Goal: Contribute content: Add original content to the website for others to see

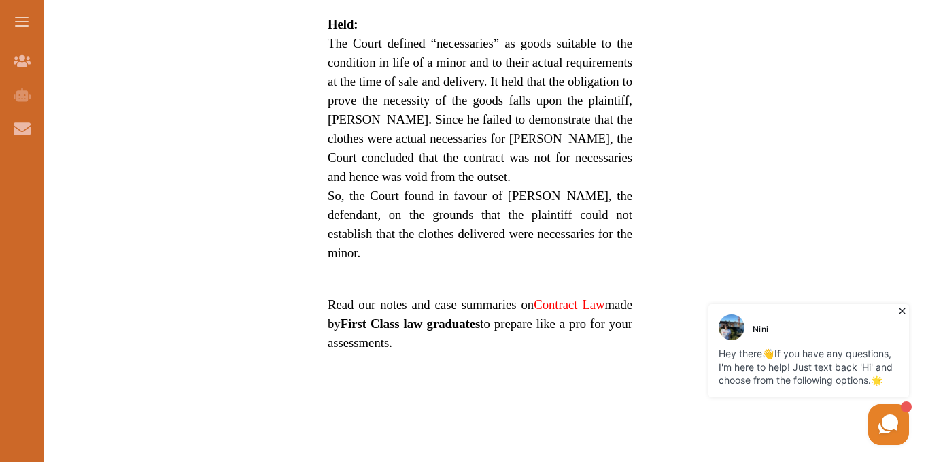
scroll to position [1021, 0]
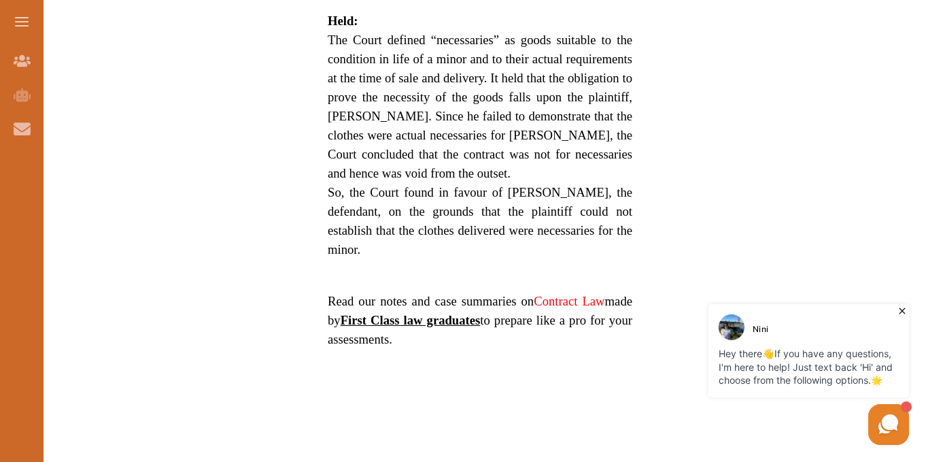
click at [534, 308] on link "Contract Law" at bounding box center [569, 301] width 71 height 14
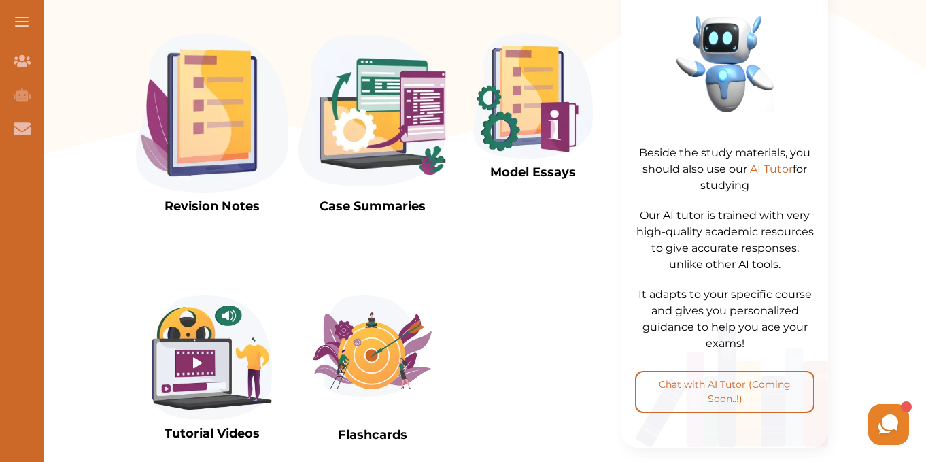
scroll to position [515, 0]
click at [173, 345] on img at bounding box center [212, 358] width 120 height 124
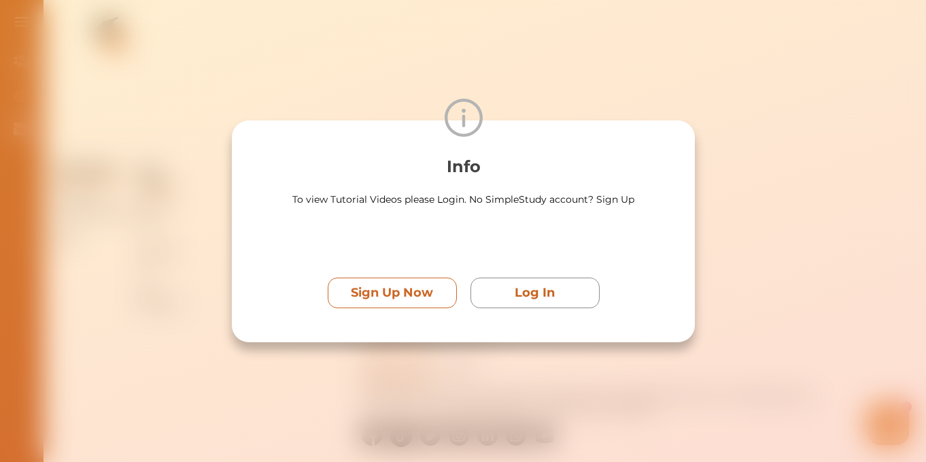
click at [418, 286] on p "Sign Up Now" at bounding box center [392, 293] width 82 height 18
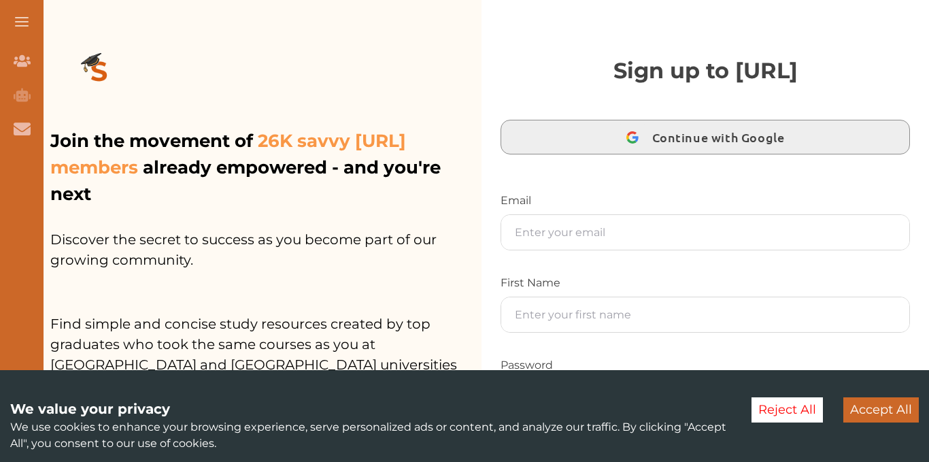
click at [692, 137] on span "Continue with Google" at bounding box center [721, 137] width 139 height 32
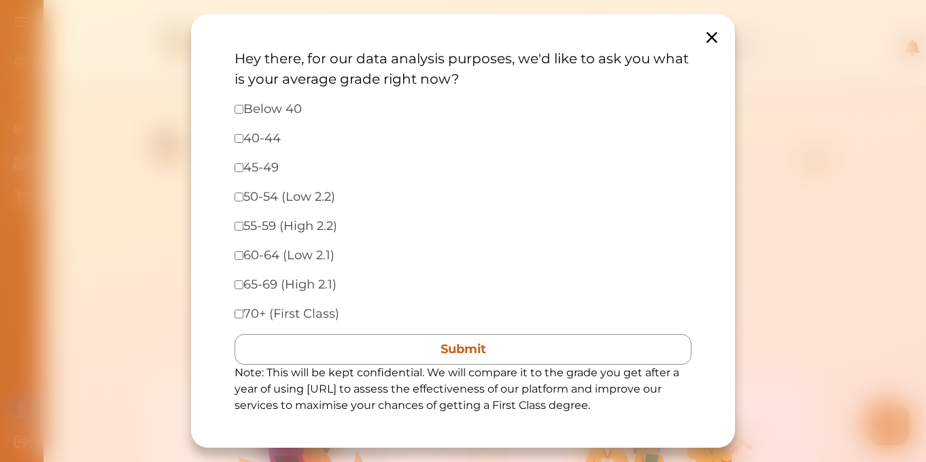
click at [228, 105] on div "Hey there, for our data analysis purposes, we'd like to ask you what is your av…" at bounding box center [463, 230] width 544 height 433
click at [241, 110] on input "checkbox" at bounding box center [239, 109] width 9 height 9
checkbox input "true"
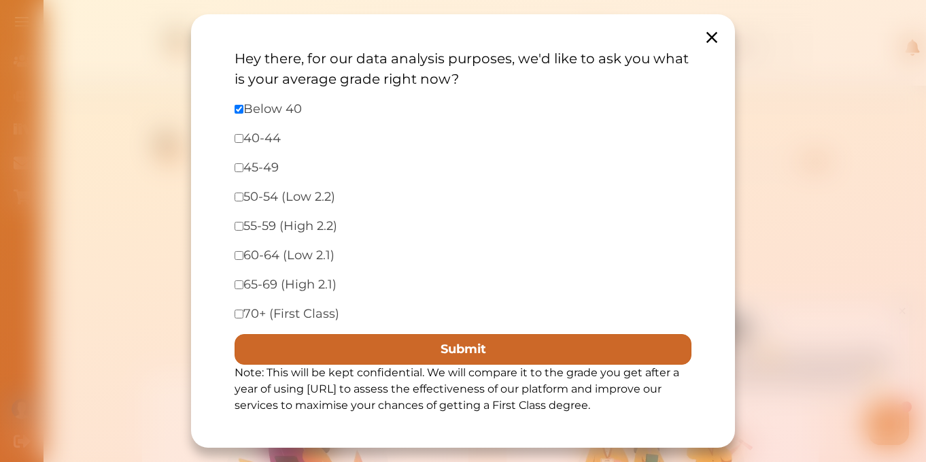
click at [419, 352] on button "Submit" at bounding box center [463, 349] width 457 height 31
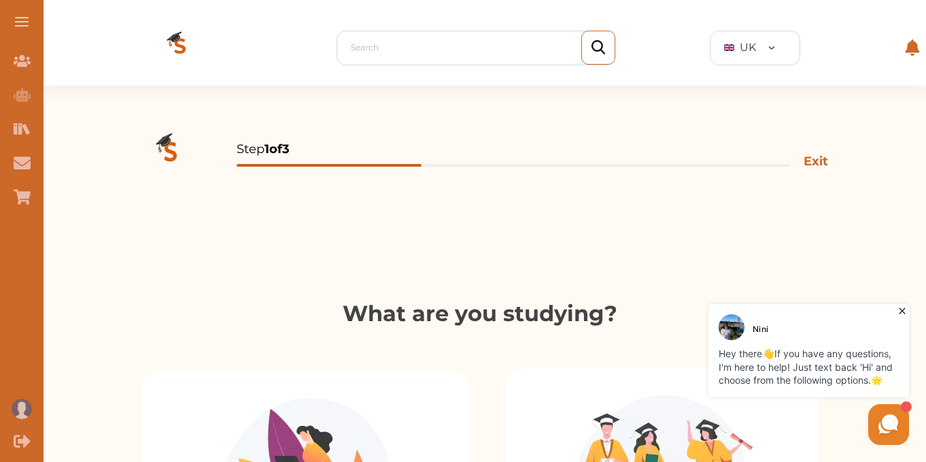
click at [419, 352] on button "Submit" at bounding box center [462, 344] width 439 height 29
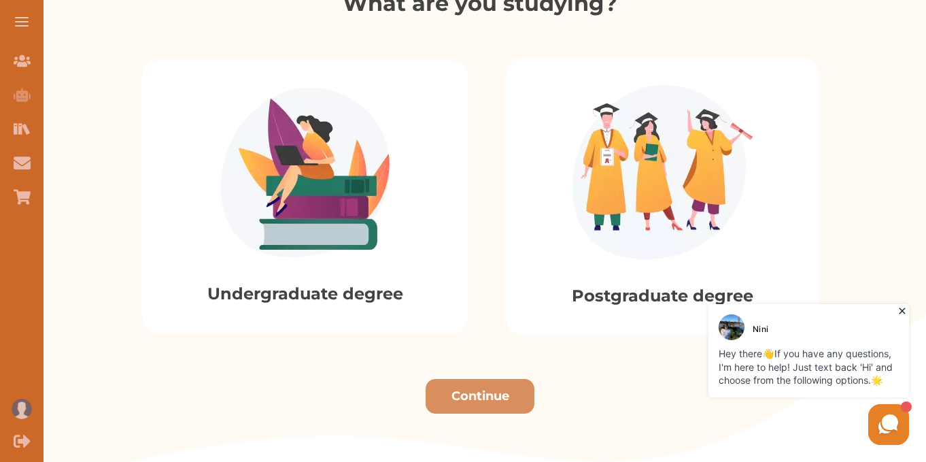
scroll to position [311, 0]
click at [355, 228] on img at bounding box center [305, 171] width 169 height 169
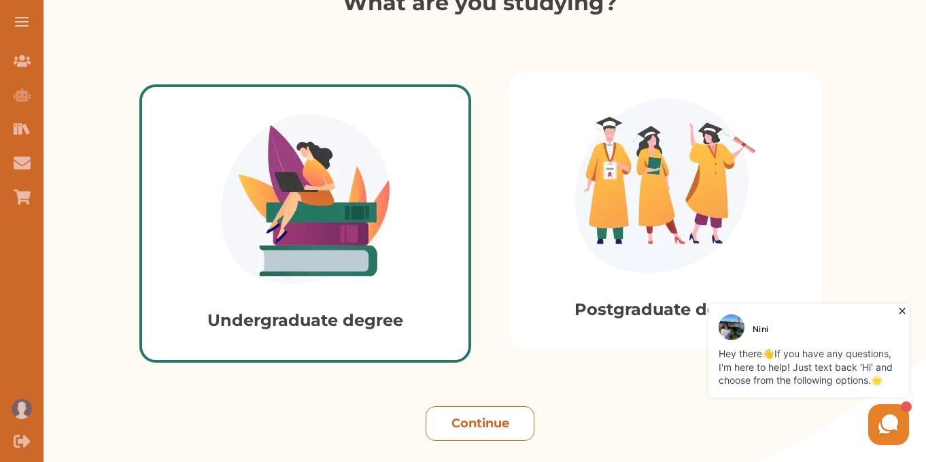
click at [477, 410] on button "Continue" at bounding box center [480, 423] width 109 height 35
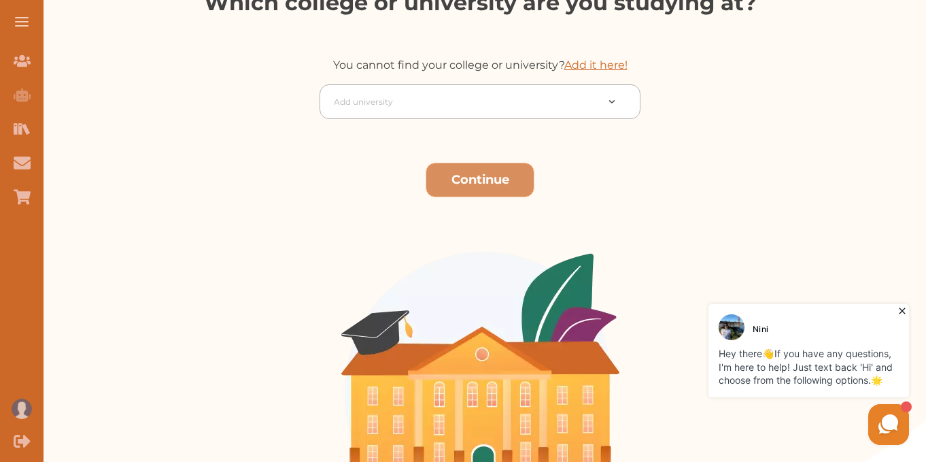
click at [360, 99] on div at bounding box center [465, 101] width 262 height 19
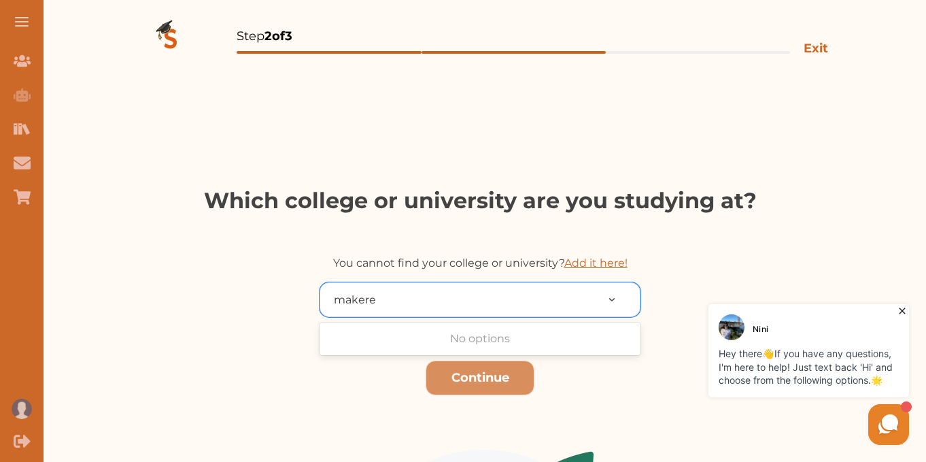
scroll to position [116, 0]
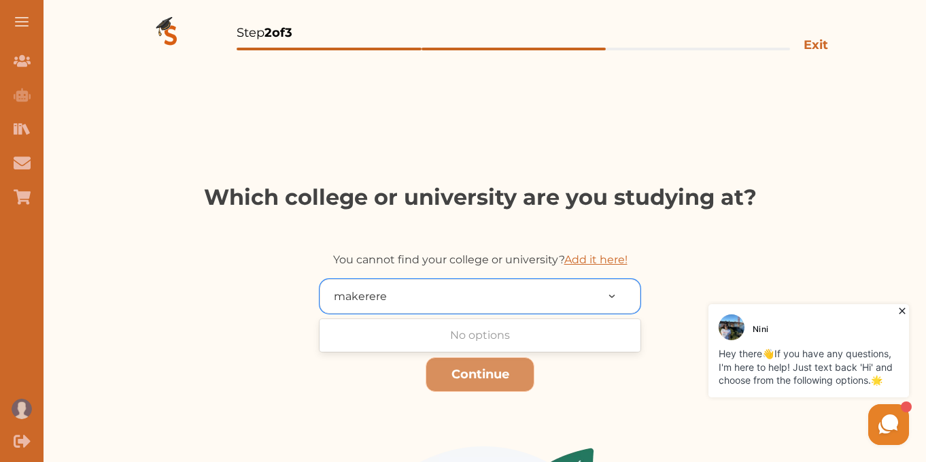
type input "makerere"
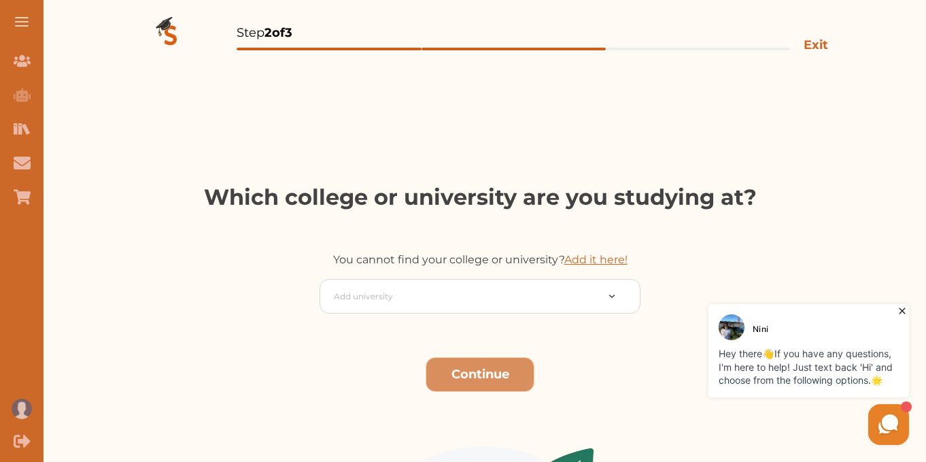
click at [594, 257] on link "Add it here!" at bounding box center [595, 259] width 63 height 13
type input "makerere university"
click at [466, 286] on p "Add College/University" at bounding box center [463, 289] width 114 height 14
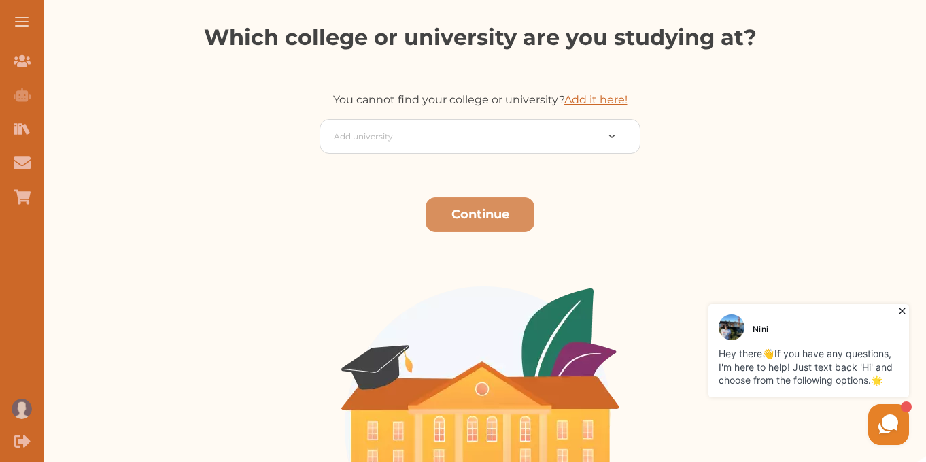
scroll to position [254, 0]
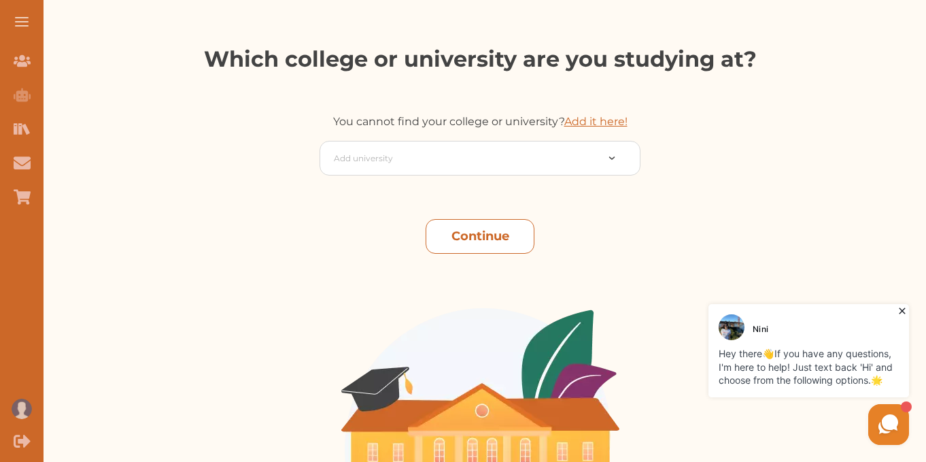
click at [474, 235] on button "Continue" at bounding box center [480, 236] width 109 height 35
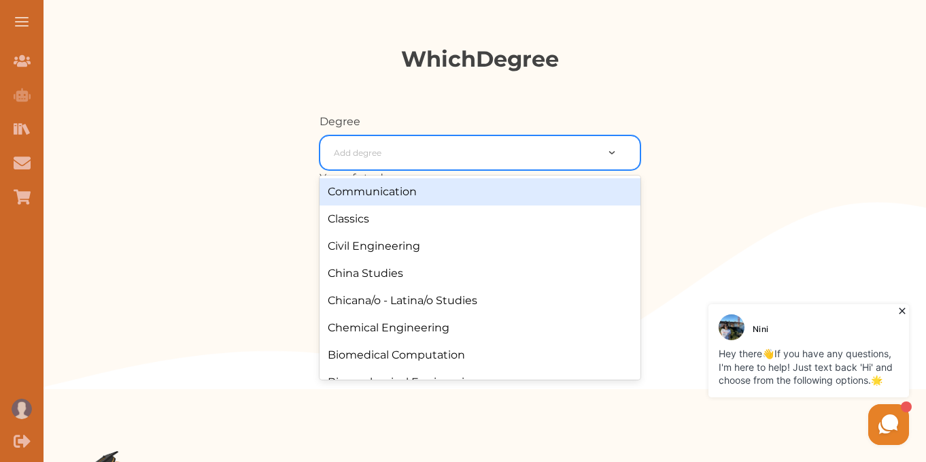
click at [376, 152] on div at bounding box center [465, 152] width 262 height 19
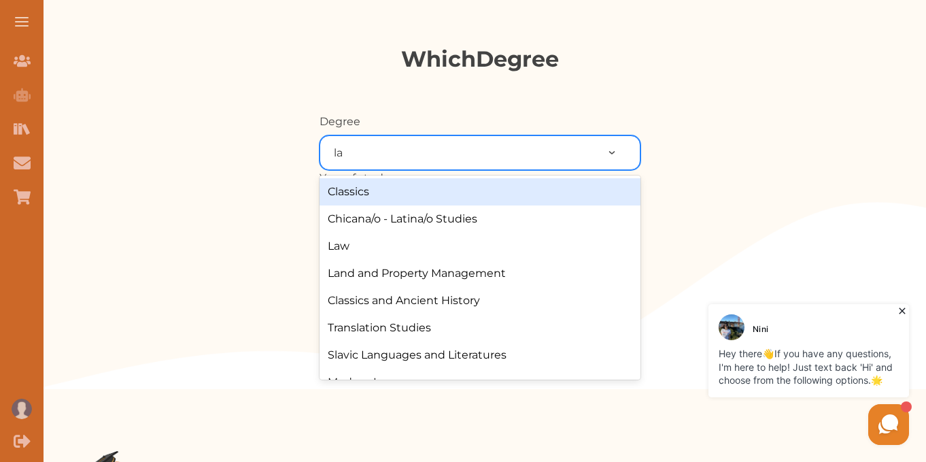
type input "law"
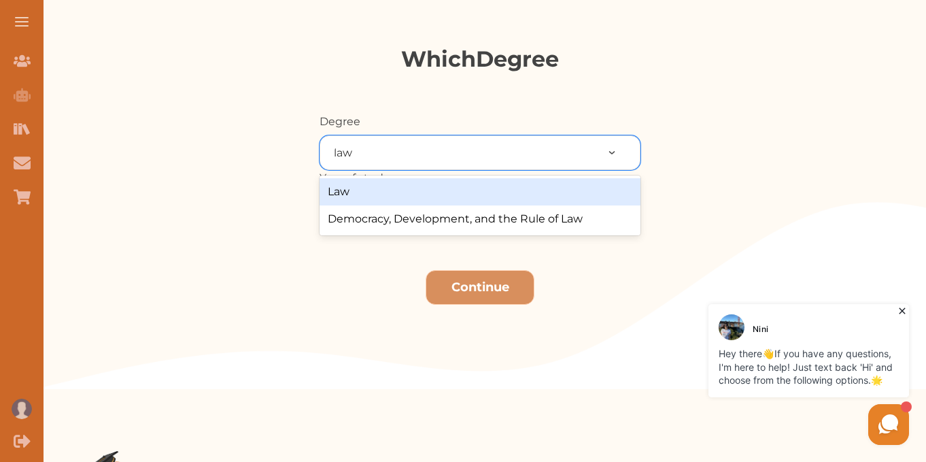
click at [363, 188] on div "Law" at bounding box center [480, 191] width 321 height 27
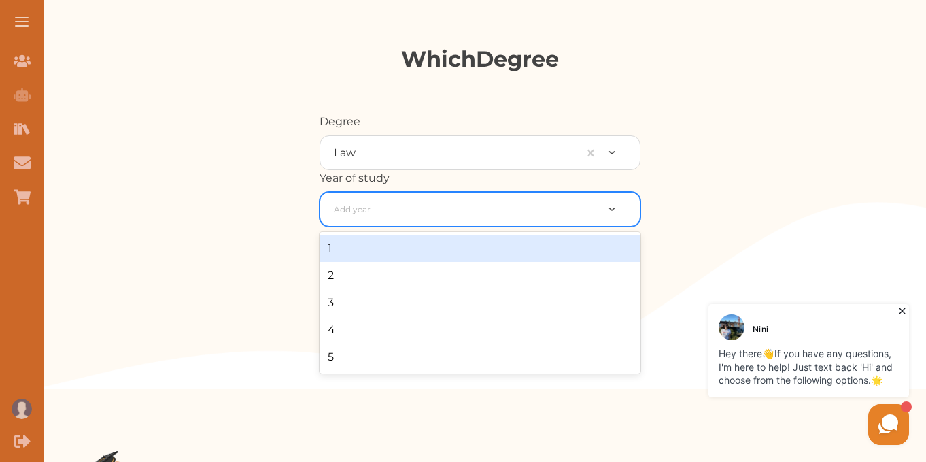
click at [364, 205] on div at bounding box center [465, 209] width 262 height 19
click at [357, 245] on div "1" at bounding box center [480, 248] width 321 height 27
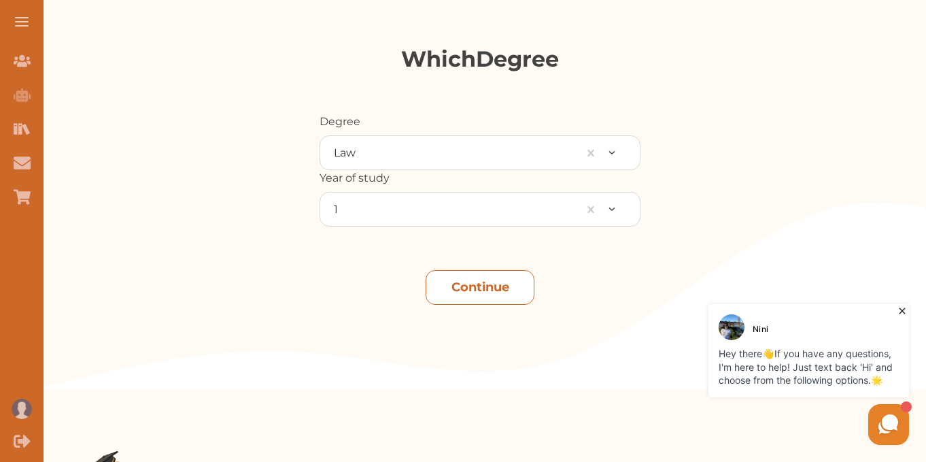
click at [456, 276] on button "Continue" at bounding box center [480, 287] width 109 height 35
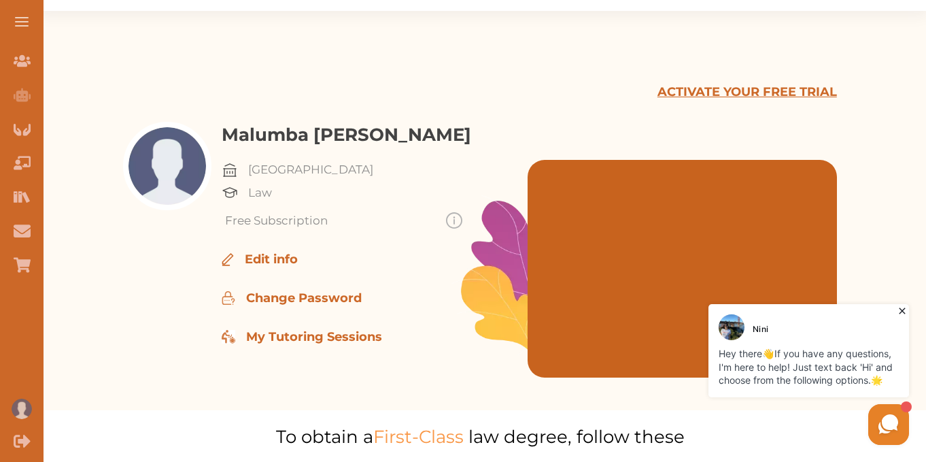
scroll to position [12, 0]
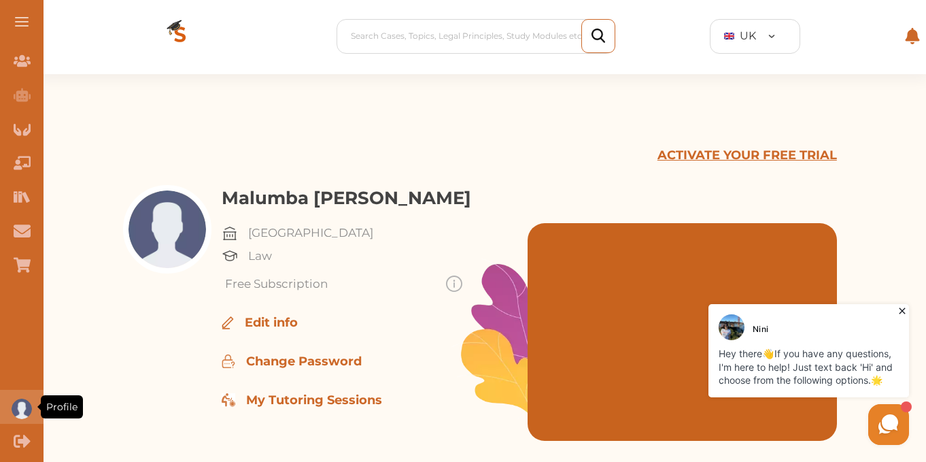
click at [11, 407] on div "Profile" at bounding box center [22, 407] width 44 height 34
click at [242, 322] on div "Edit info" at bounding box center [409, 322] width 374 height 18
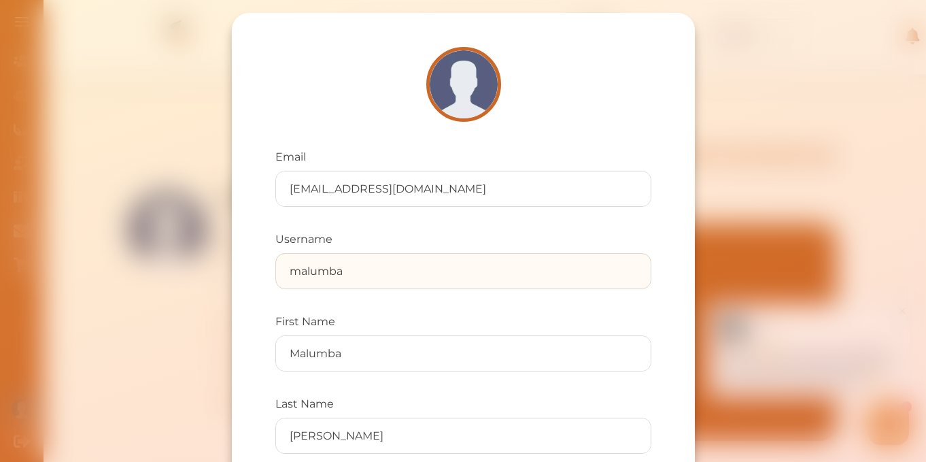
click at [379, 281] on input "malumba" at bounding box center [463, 271] width 375 height 35
click at [352, 271] on input "malumba" at bounding box center [463, 271] width 375 height 35
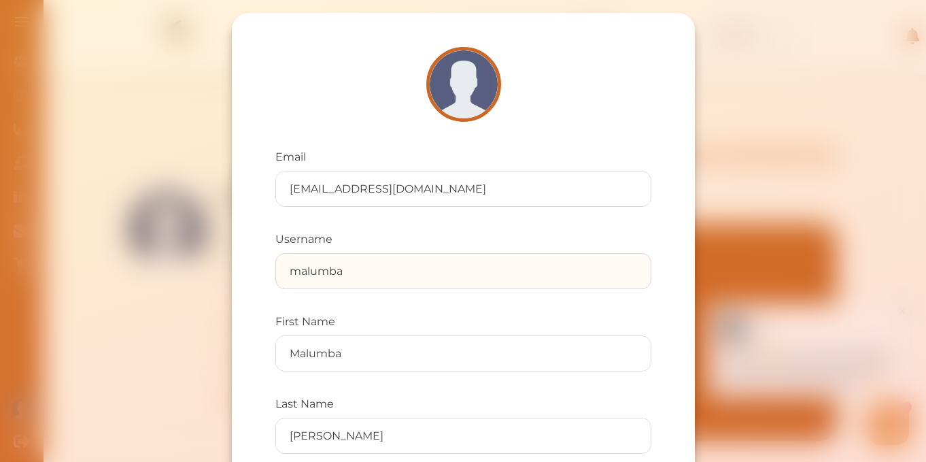
click at [352, 271] on input "malumba" at bounding box center [463, 271] width 375 height 35
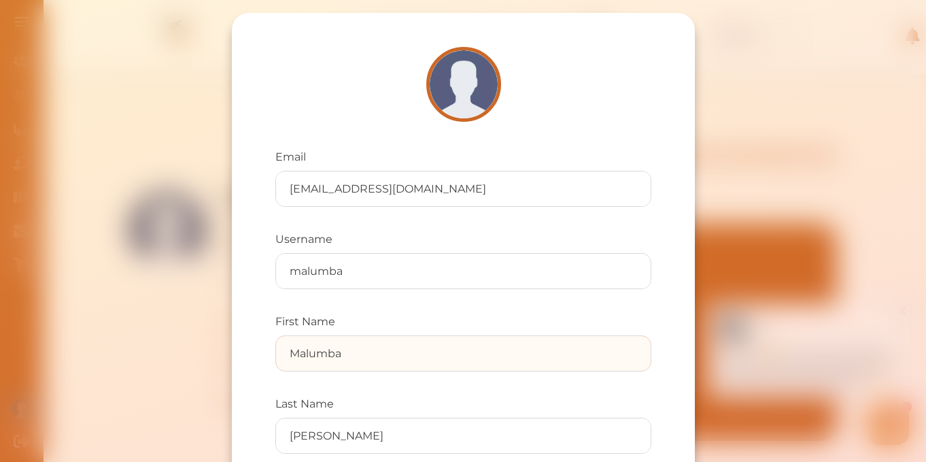
click at [356, 360] on input "Malumba" at bounding box center [463, 353] width 375 height 35
type input "M"
type input "LAW"
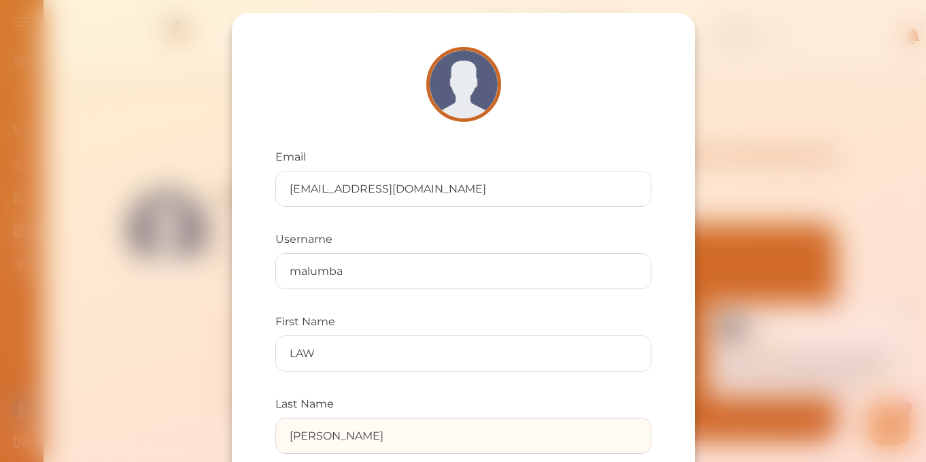
click at [363, 450] on input "Matthew" at bounding box center [463, 435] width 375 height 35
type input "M"
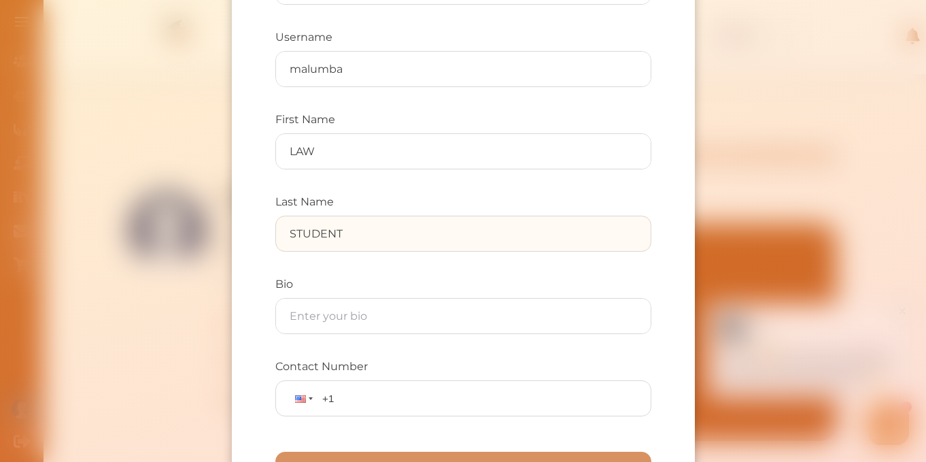
scroll to position [279, 0]
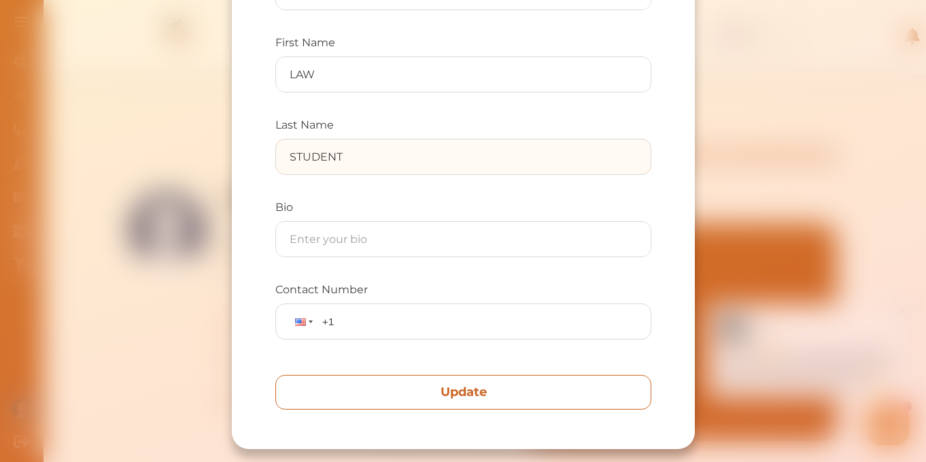
type input "STUDENT"
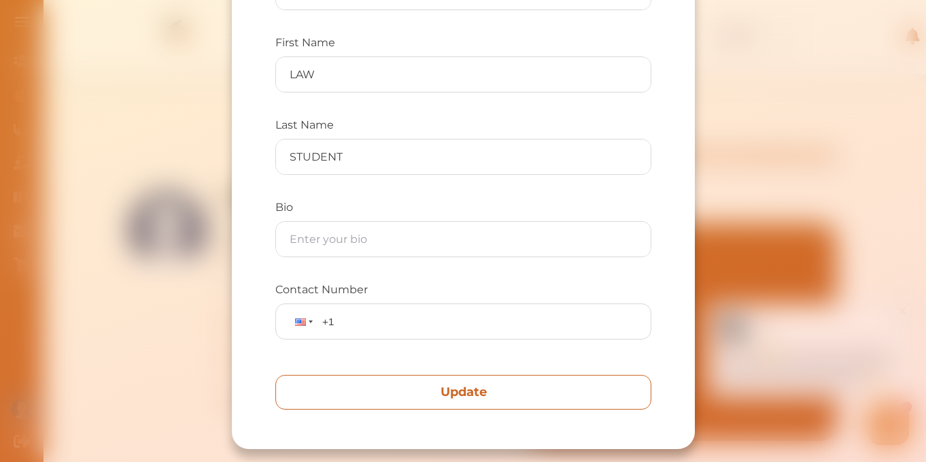
click at [500, 389] on button "Update" at bounding box center [463, 392] width 376 height 35
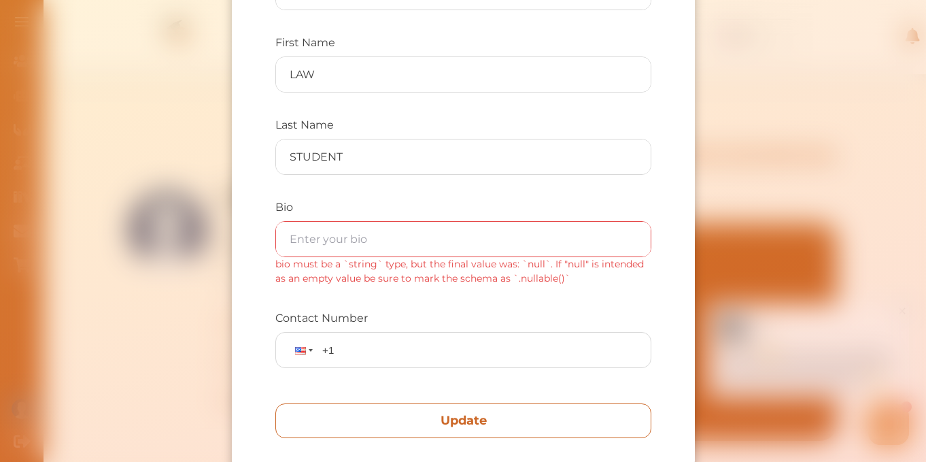
click at [469, 426] on button "Update" at bounding box center [463, 420] width 376 height 35
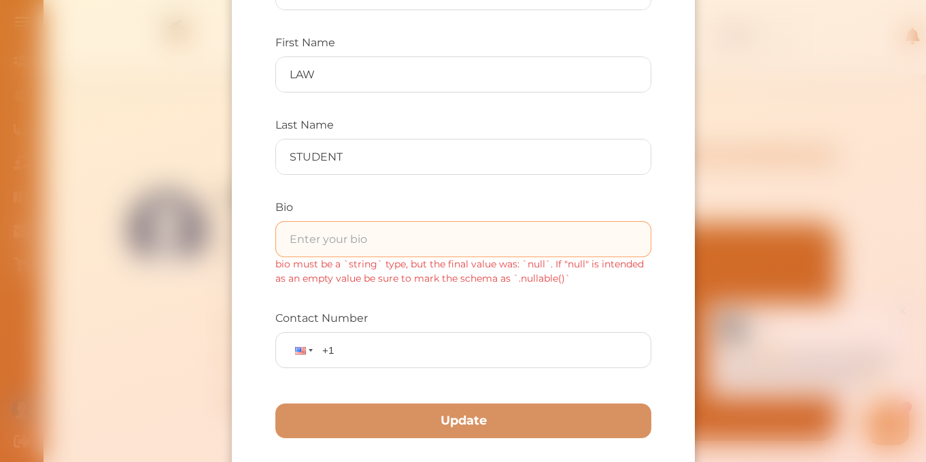
click at [323, 241] on input "text" at bounding box center [463, 239] width 375 height 35
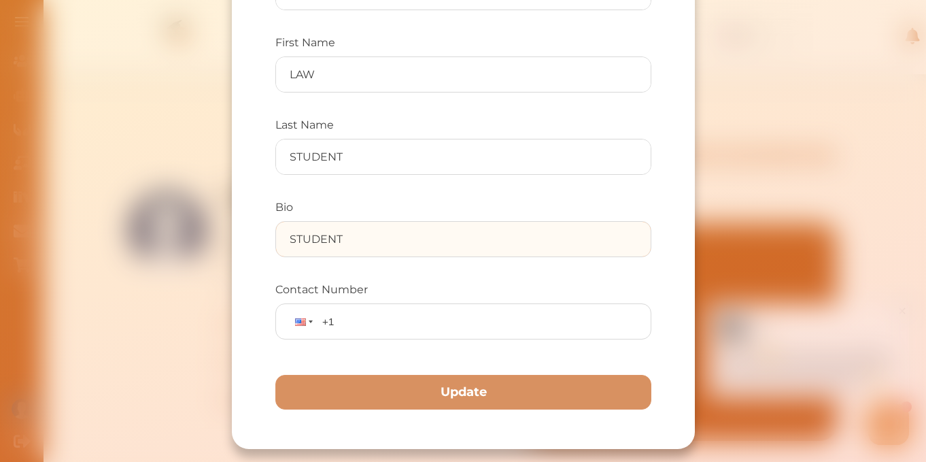
type input "STUDENT"
click at [275, 375] on button "Update" at bounding box center [463, 392] width 376 height 35
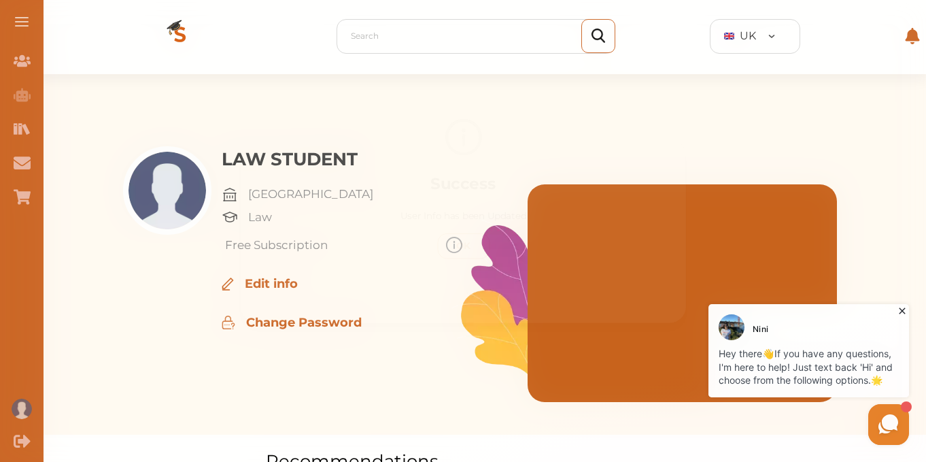
click at [476, 244] on p "OK" at bounding box center [463, 246] width 42 height 14
click at [298, 191] on p "makerere university" at bounding box center [310, 195] width 125 height 18
click at [235, 191] on img at bounding box center [230, 194] width 16 height 16
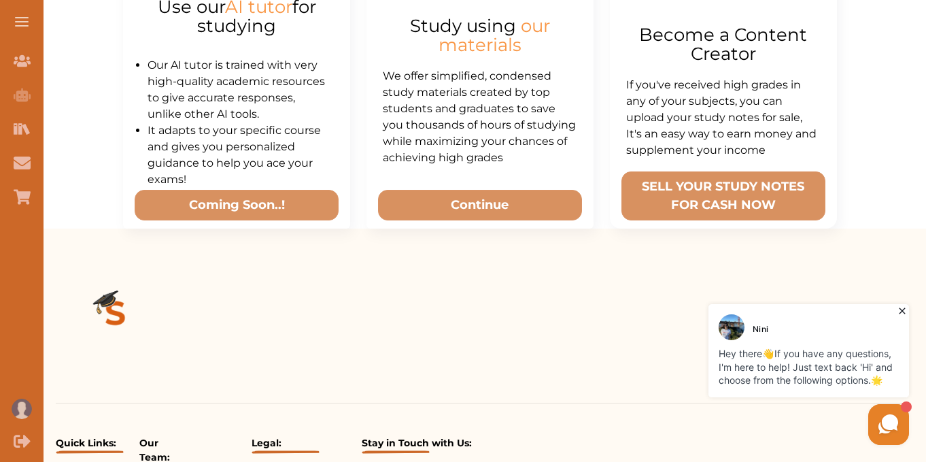
scroll to position [687, 0]
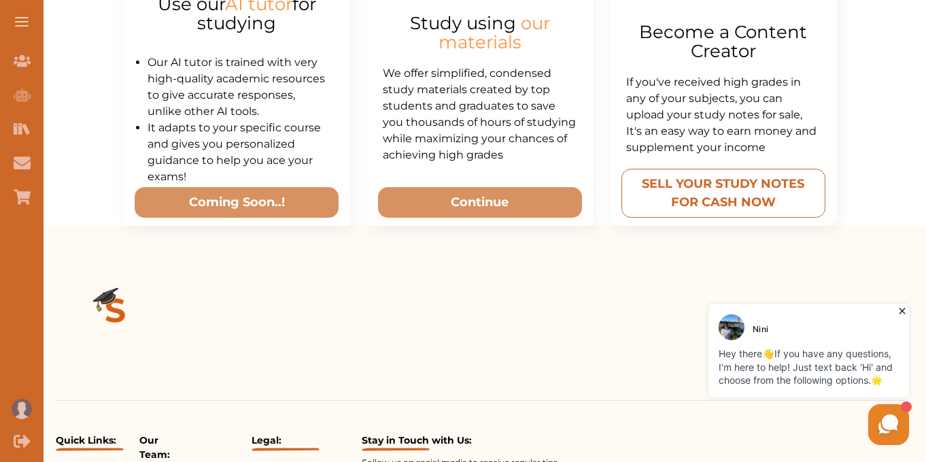
click at [643, 196] on button "SELL YOUR STUDY NOTES FOR CASH NOW" at bounding box center [723, 193] width 204 height 49
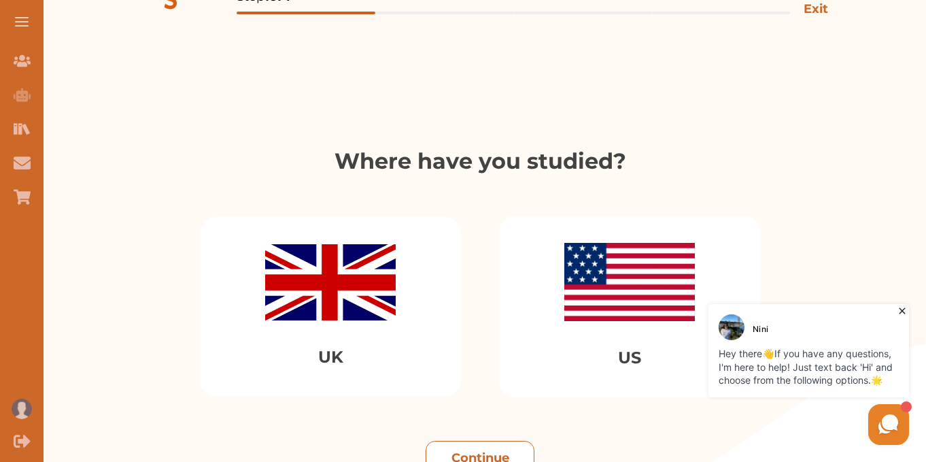
scroll to position [156, 0]
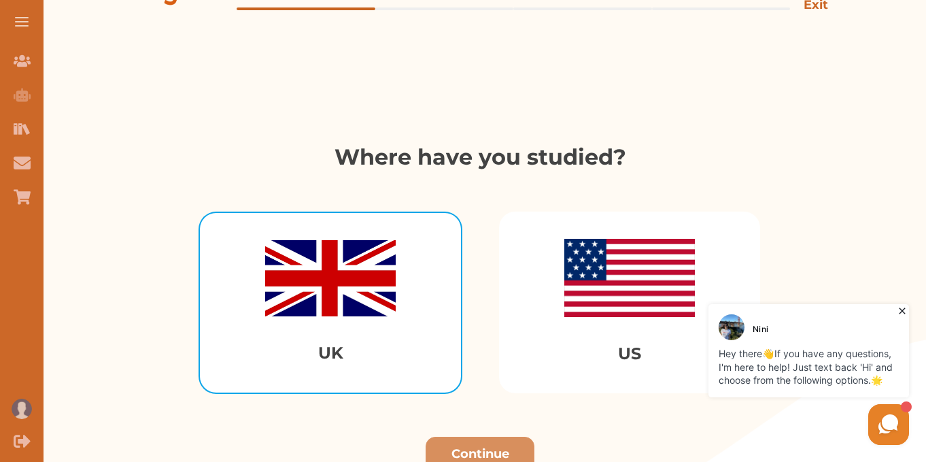
drag, startPoint x: 481, startPoint y: 122, endPoint x: 298, endPoint y: 299, distance: 254.4
click at [298, 299] on img "Select UK" at bounding box center [330, 278] width 131 height 76
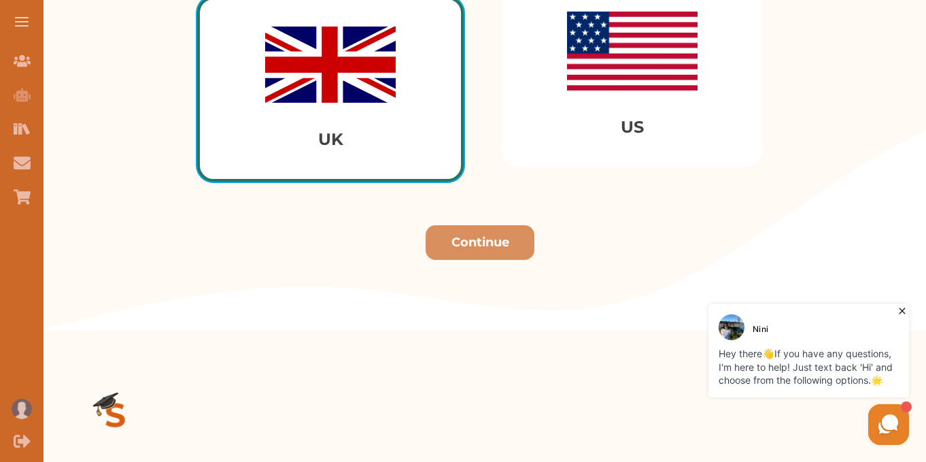
scroll to position [409, 0]
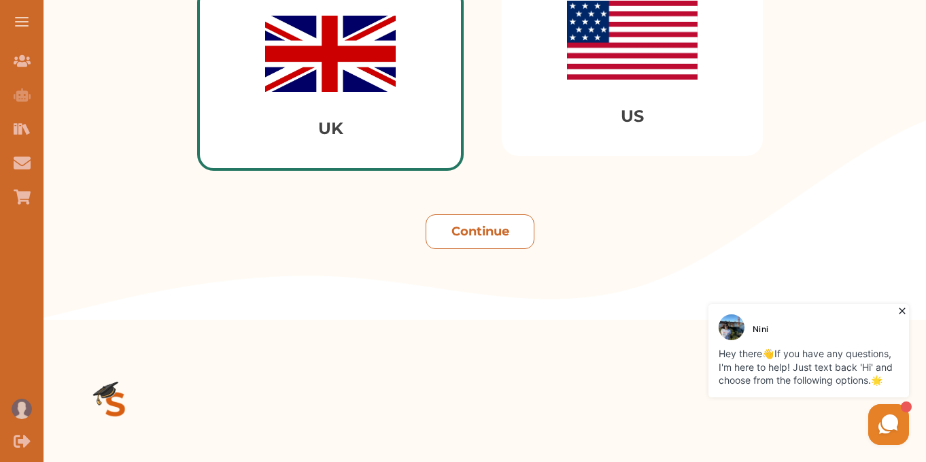
click at [454, 234] on button "Continue" at bounding box center [480, 231] width 109 height 35
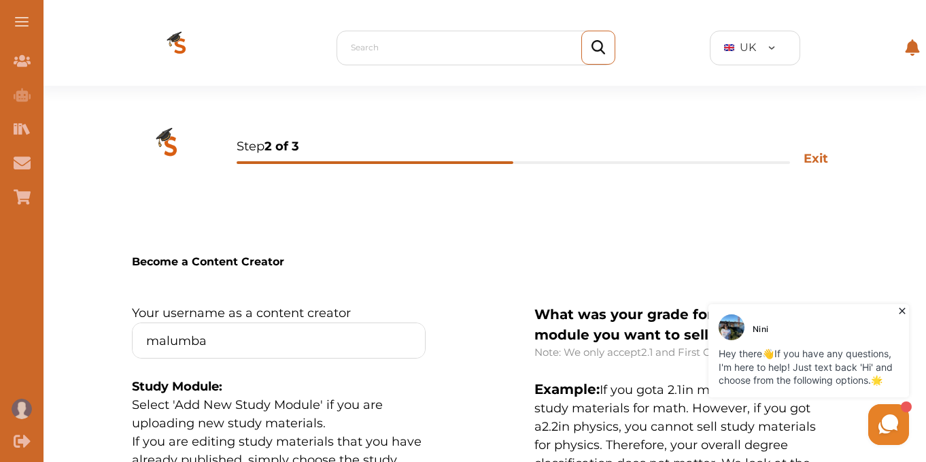
click at [22, 29] on button at bounding box center [22, 22] width 44 height 44
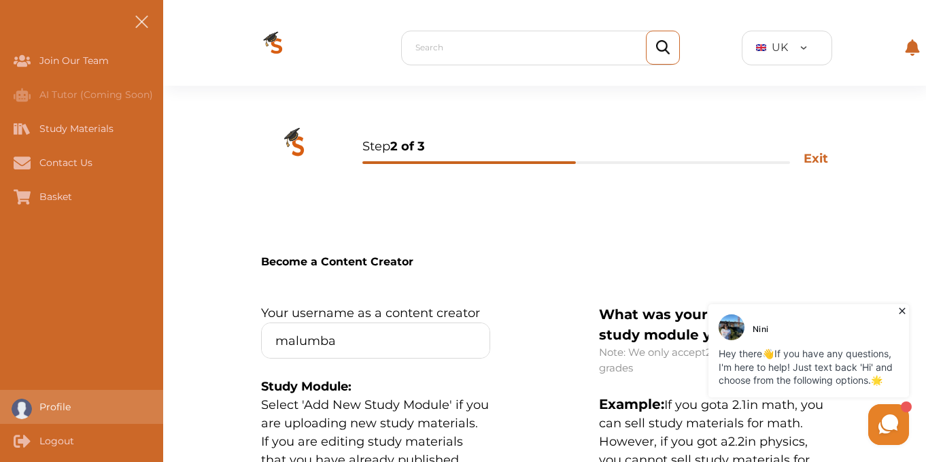
click at [51, 392] on div "Profile" at bounding box center [81, 407] width 163 height 34
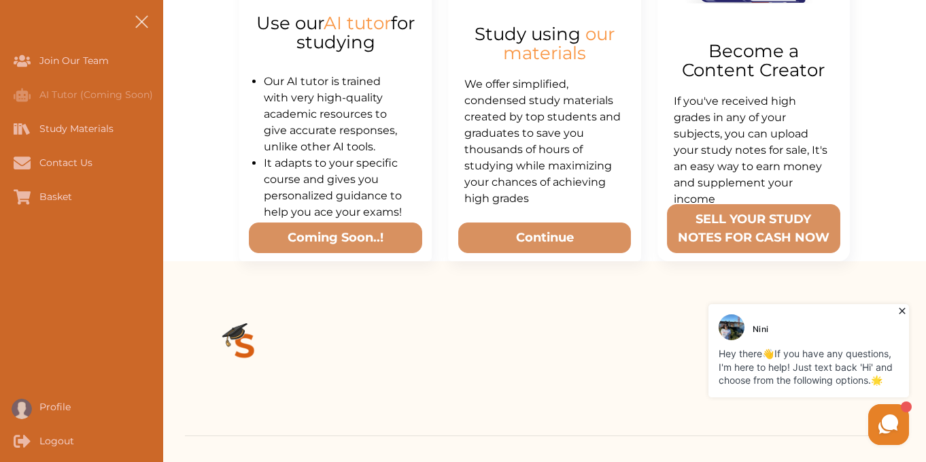
scroll to position [668, 0]
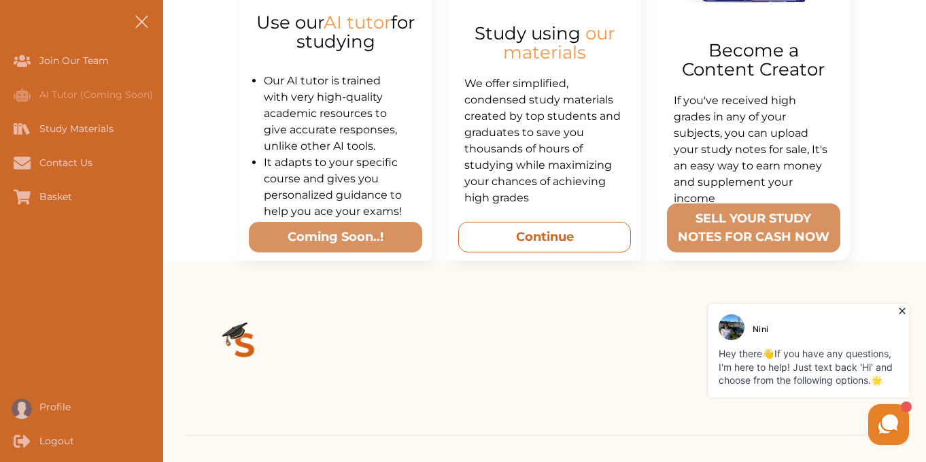
click at [513, 233] on button "Continue" at bounding box center [544, 237] width 173 height 31
